Goal: Task Accomplishment & Management: Use online tool/utility

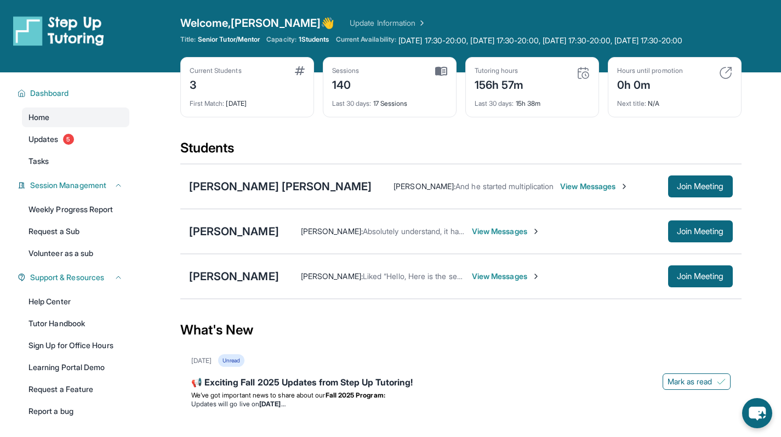
scroll to position [2, 0]
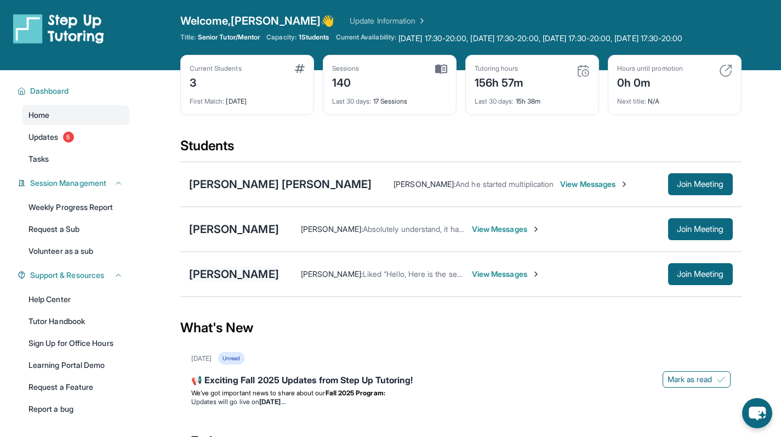
click at [237, 282] on div "[PERSON_NAME]" at bounding box center [234, 273] width 90 height 15
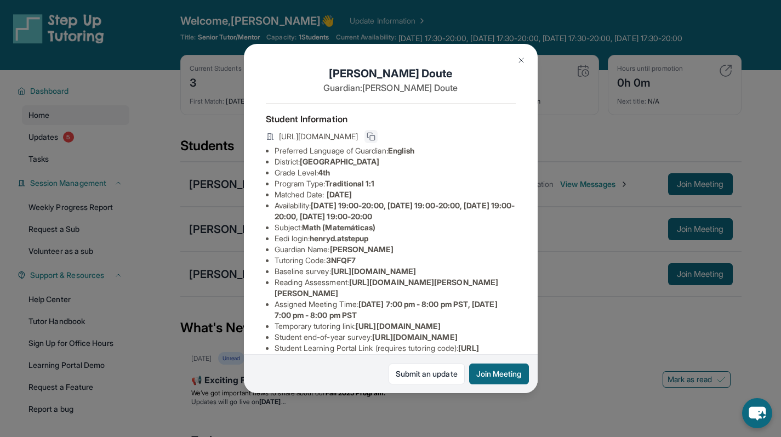
click at [375, 140] on rect at bounding box center [372, 137] width 5 height 5
click at [508, 384] on button "Join Meeting" at bounding box center [499, 373] width 60 height 21
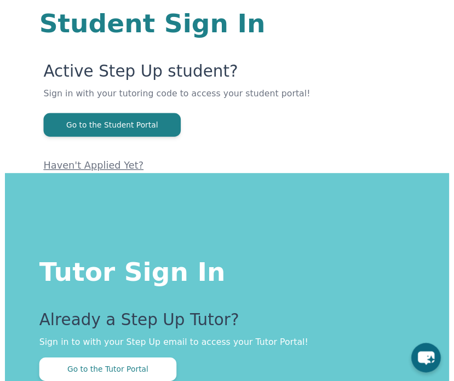
scroll to position [154, 0]
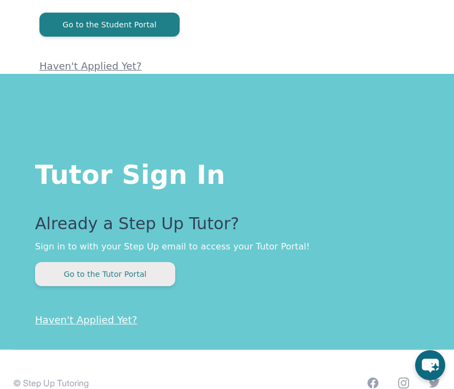
click at [126, 274] on button "Go to the Tutor Portal" at bounding box center [105, 274] width 140 height 24
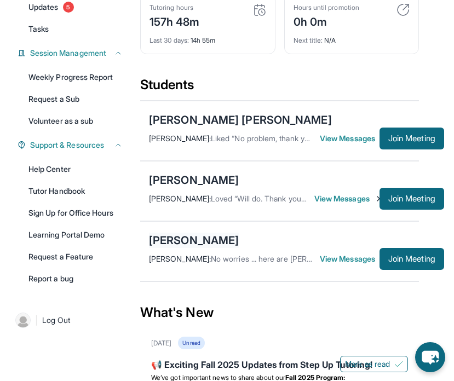
click at [188, 248] on div "[PERSON_NAME]" at bounding box center [194, 240] width 90 height 15
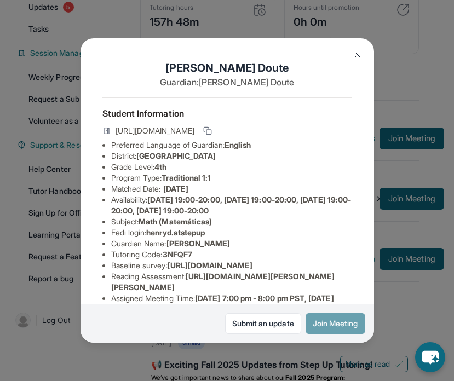
click at [328, 320] on button "Join Meeting" at bounding box center [336, 323] width 60 height 21
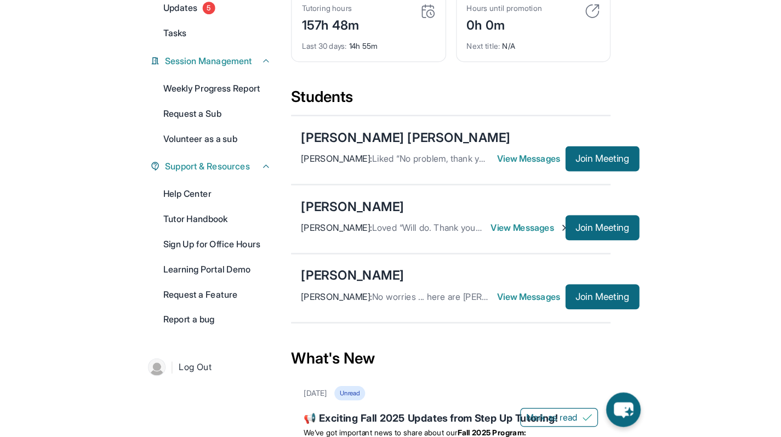
scroll to position [92, 0]
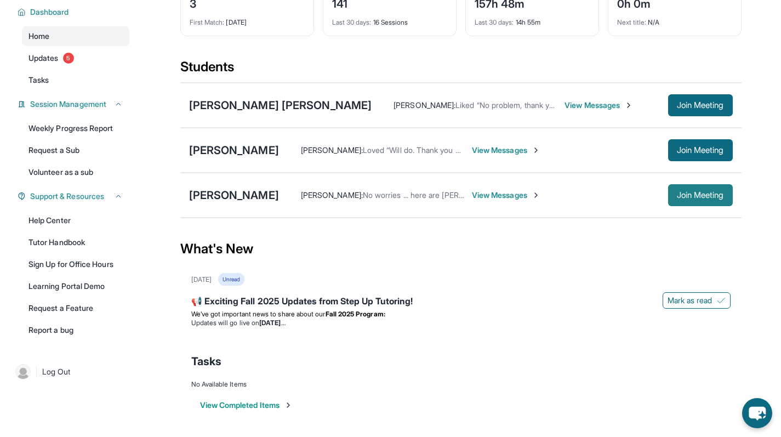
click at [454, 196] on span "Join Meeting" at bounding box center [700, 195] width 47 height 7
